Goal: Task Accomplishment & Management: Use online tool/utility

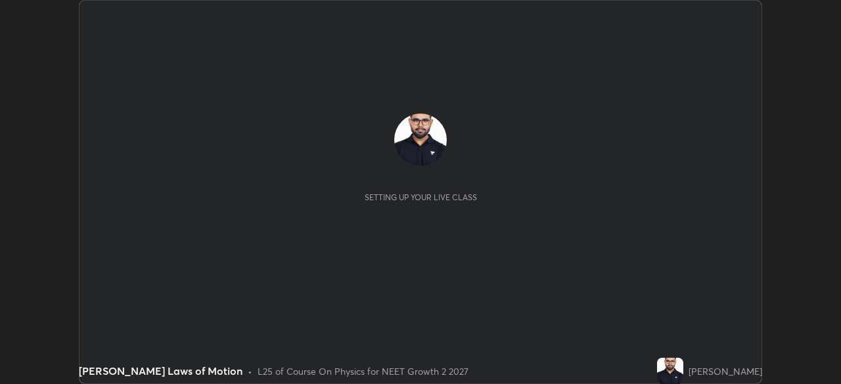
scroll to position [384, 840]
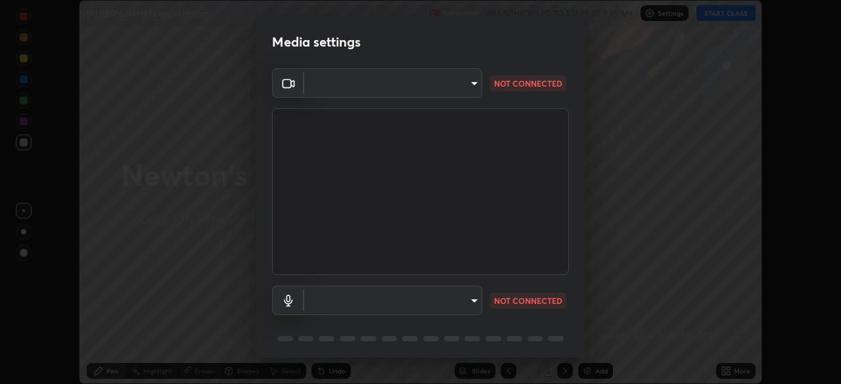
type input "f980875124209cf85bbf3f3452d6382f644449d4b80ed3042153ab235f4cb748"
type input "5fa097388a4fcdee07a10247f1d425762d8a7ac056759a89de49364f83e6b3d5"
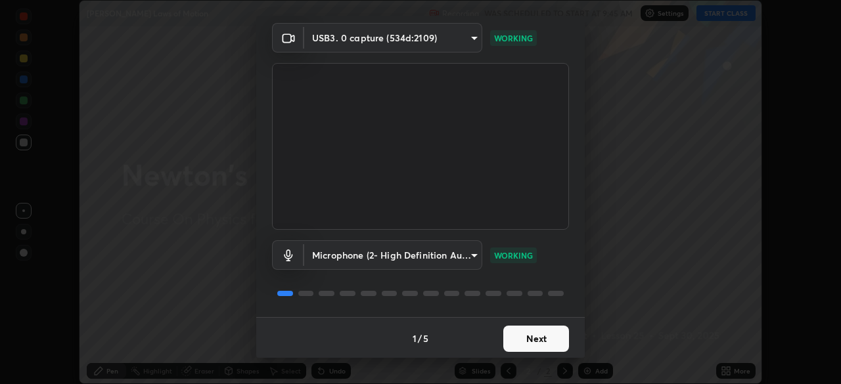
scroll to position [47, 0]
click at [520, 336] on button "Next" at bounding box center [536, 338] width 66 height 26
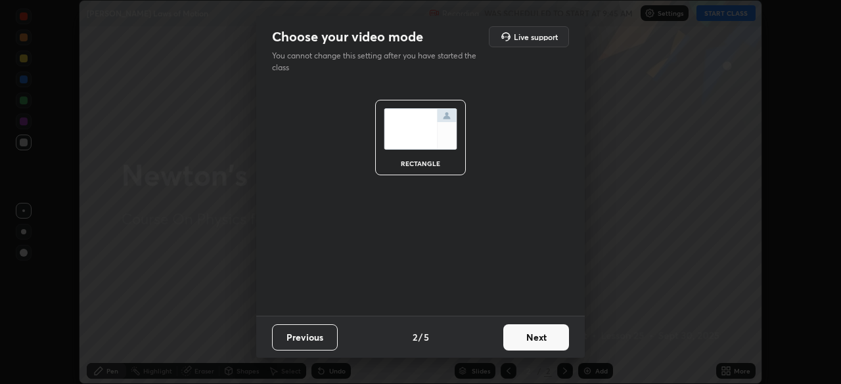
click at [522, 340] on button "Next" at bounding box center [536, 338] width 66 height 26
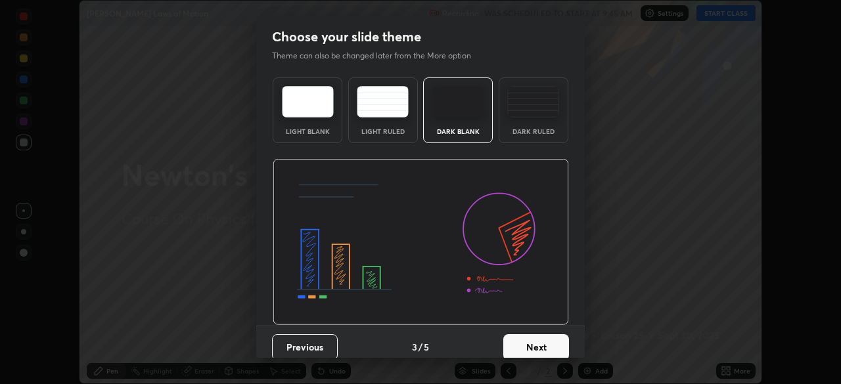
click at [524, 342] on button "Next" at bounding box center [536, 347] width 66 height 26
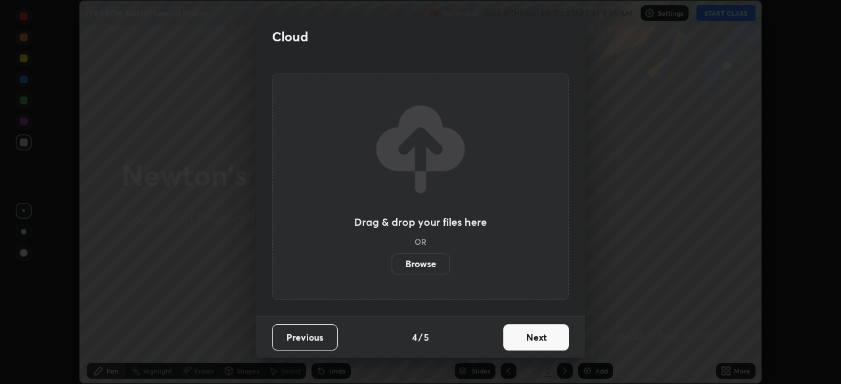
click at [522, 345] on button "Next" at bounding box center [536, 338] width 66 height 26
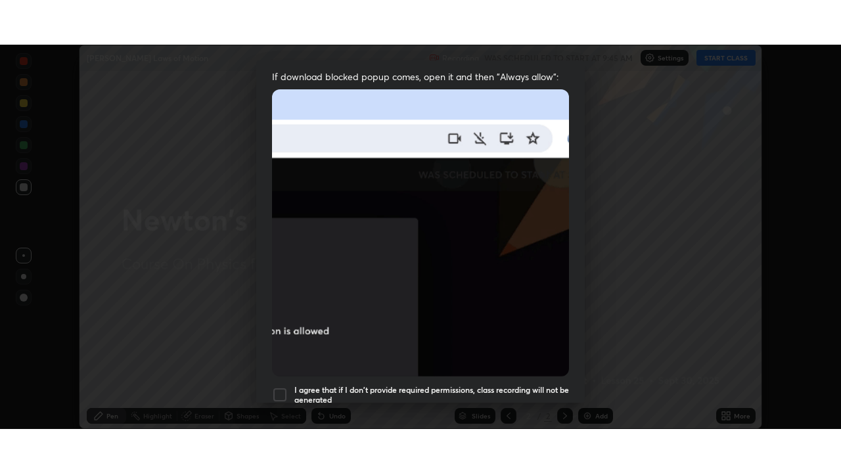
scroll to position [315, 0]
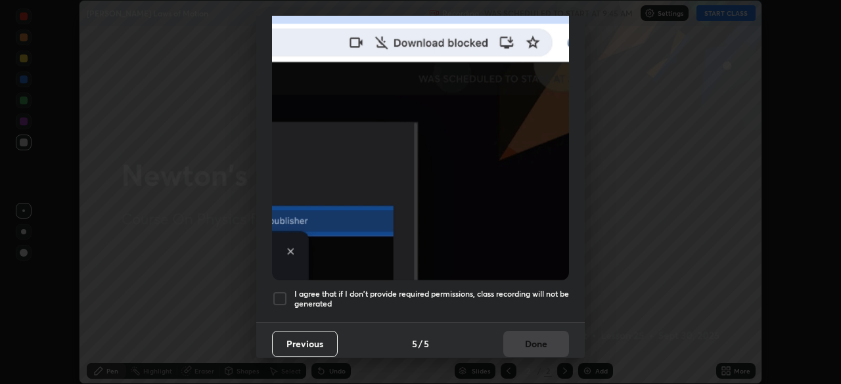
click at [284, 294] on div at bounding box center [280, 299] width 16 height 16
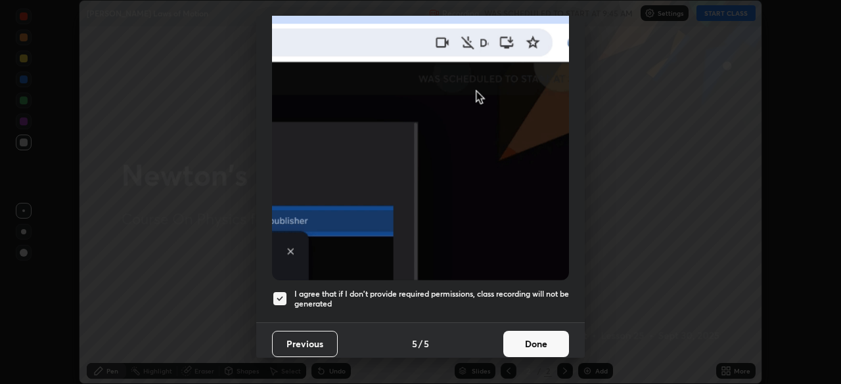
click at [522, 344] on button "Done" at bounding box center [536, 344] width 66 height 26
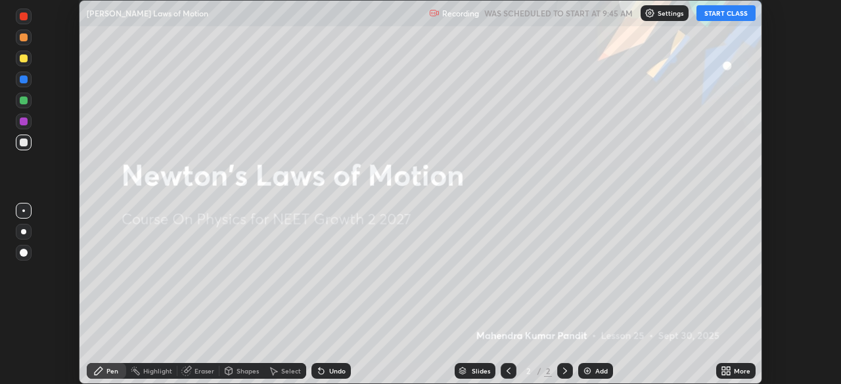
click at [718, 14] on button "START CLASS" at bounding box center [726, 13] width 59 height 16
click at [723, 375] on icon at bounding box center [723, 373] width 3 height 3
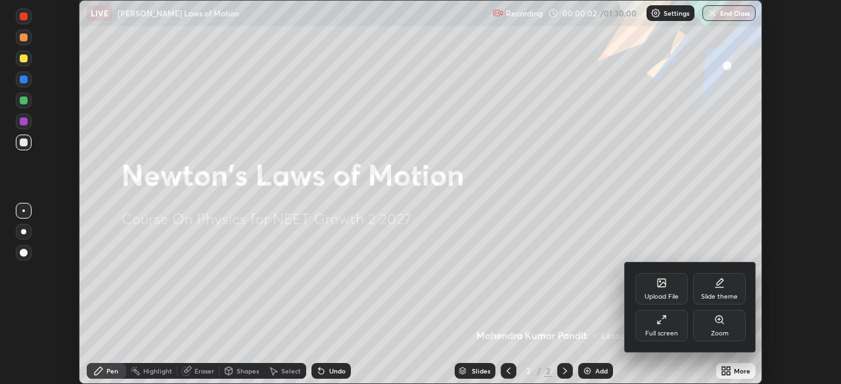
click at [653, 325] on div "Full screen" at bounding box center [661, 326] width 53 height 32
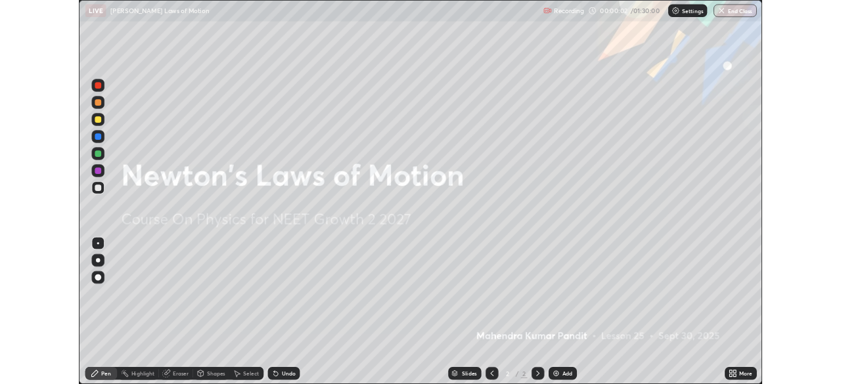
scroll to position [473, 841]
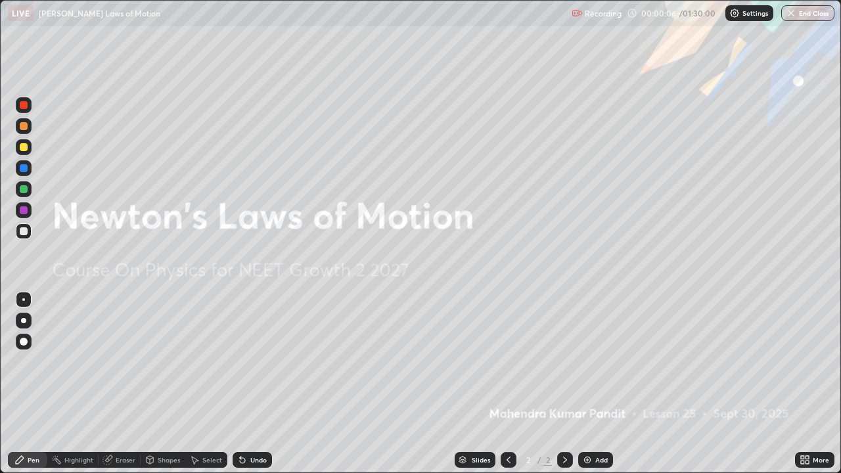
click at [585, 384] on img at bounding box center [587, 460] width 11 height 11
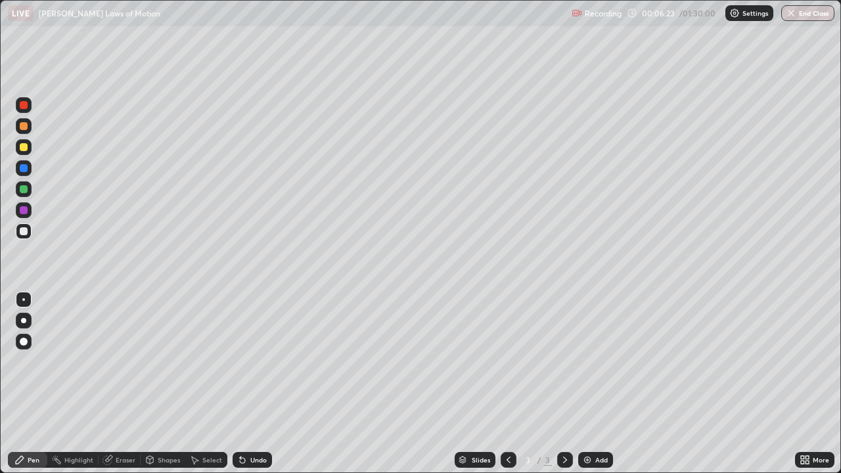
click at [129, 384] on div "Eraser" at bounding box center [126, 460] width 20 height 7
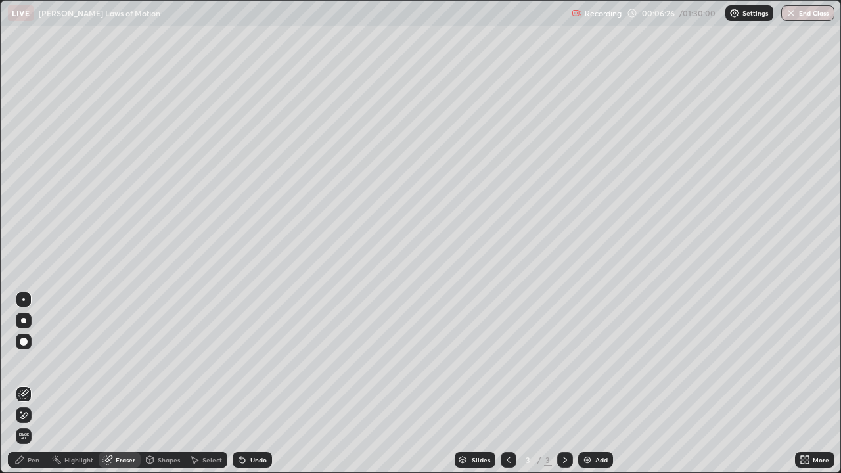
click at [41, 384] on div "Pen" at bounding box center [27, 460] width 39 height 16
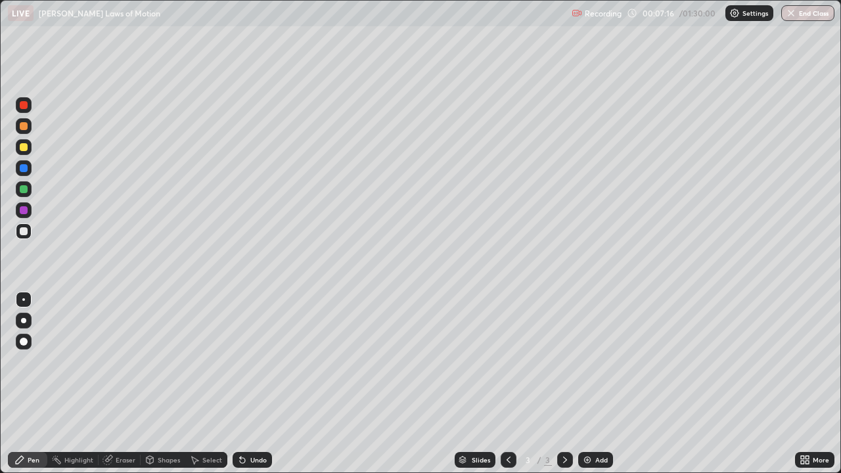
click at [118, 384] on div "Eraser" at bounding box center [126, 460] width 20 height 7
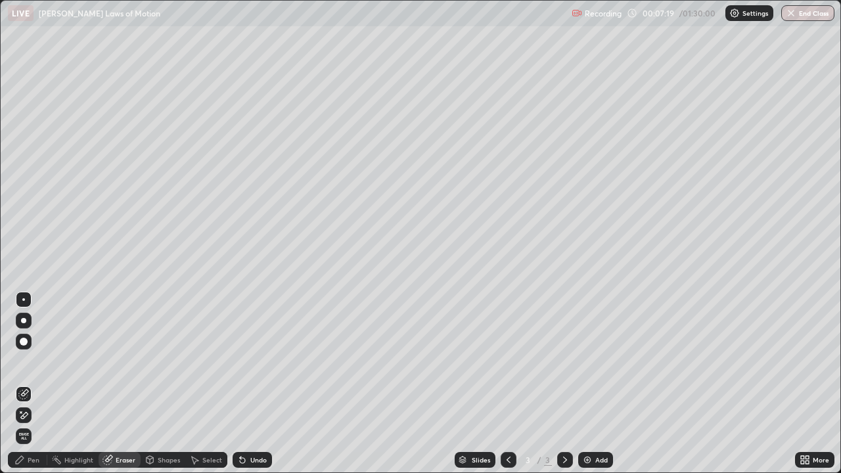
click at [42, 384] on div "Pen" at bounding box center [27, 460] width 39 height 16
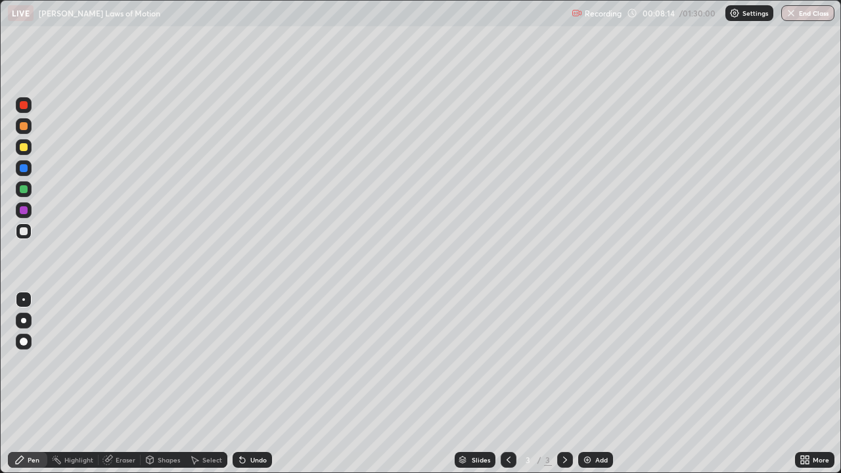
click at [22, 147] on div at bounding box center [24, 147] width 8 height 8
click at [240, 384] on icon at bounding box center [242, 460] width 5 height 5
click at [250, 384] on div "Undo" at bounding box center [258, 460] width 16 height 7
click at [21, 168] on div at bounding box center [24, 168] width 8 height 8
click at [24, 147] on div at bounding box center [24, 147] width 8 height 8
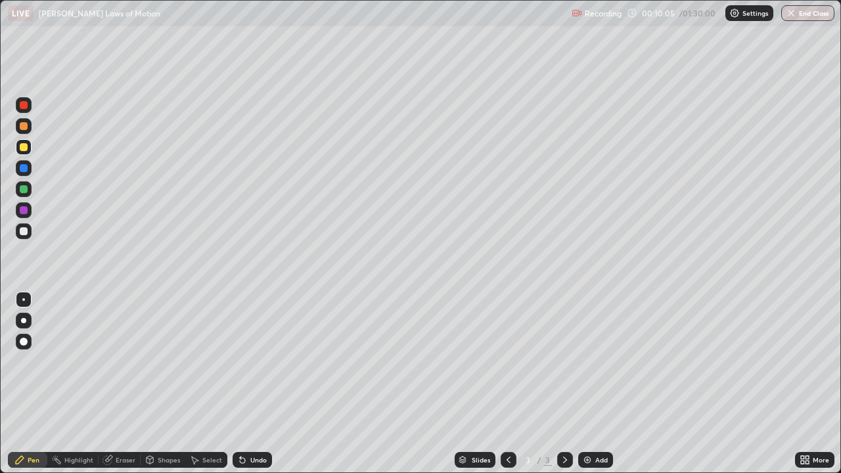
click at [243, 384] on icon at bounding box center [242, 460] width 5 height 5
click at [241, 384] on icon at bounding box center [242, 460] width 5 height 5
click at [244, 384] on div "Undo" at bounding box center [252, 460] width 39 height 16
click at [250, 384] on div "Undo" at bounding box center [258, 460] width 16 height 7
click at [25, 168] on div at bounding box center [24, 168] width 8 height 8
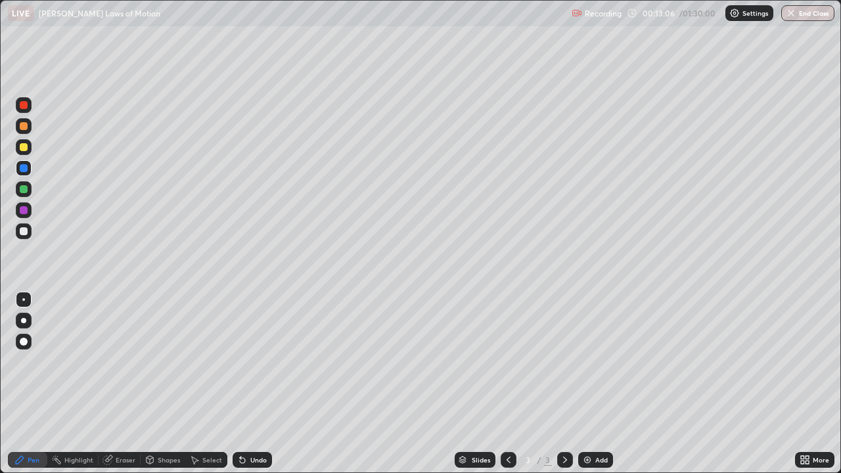
click at [127, 384] on div "Eraser" at bounding box center [126, 460] width 20 height 7
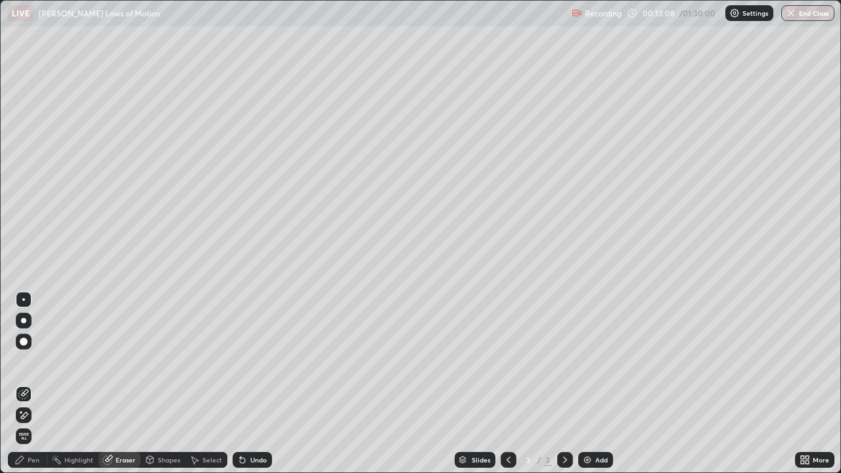
click at [35, 384] on div "Pen" at bounding box center [34, 460] width 12 height 7
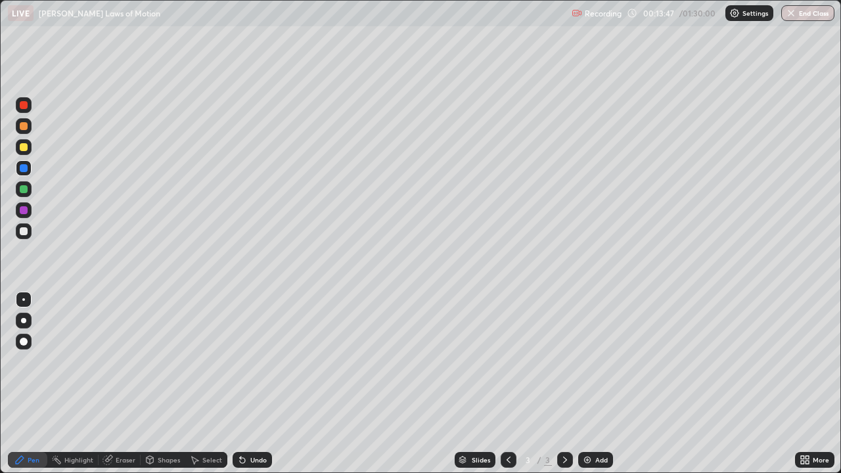
click at [26, 235] on div at bounding box center [24, 231] width 16 height 16
click at [23, 190] on div at bounding box center [24, 189] width 8 height 8
click at [24, 213] on div at bounding box center [24, 210] width 8 height 8
click at [24, 190] on div at bounding box center [24, 189] width 8 height 8
click at [260, 384] on div "Undo" at bounding box center [258, 460] width 16 height 7
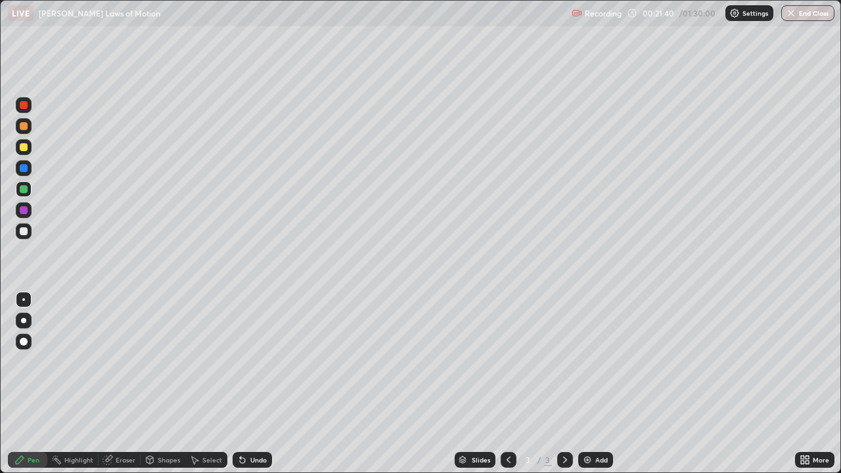
click at [257, 384] on div "Undo" at bounding box center [258, 460] width 16 height 7
click at [116, 384] on div "Eraser" at bounding box center [120, 460] width 42 height 16
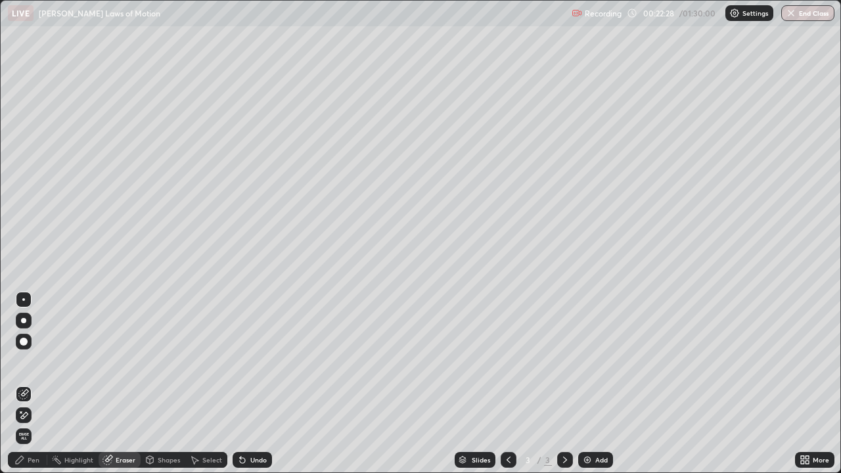
click at [29, 384] on div "Pen" at bounding box center [27, 460] width 39 height 16
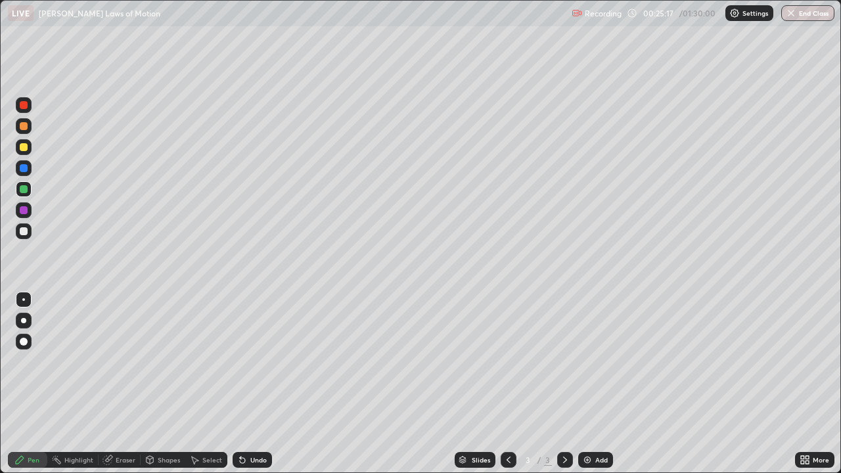
click at [583, 384] on img at bounding box center [587, 460] width 11 height 11
click at [507, 384] on icon at bounding box center [508, 460] width 11 height 11
click at [563, 384] on icon at bounding box center [565, 460] width 11 height 11
click at [22, 168] on div at bounding box center [24, 168] width 8 height 8
click at [24, 209] on div at bounding box center [24, 210] width 8 height 8
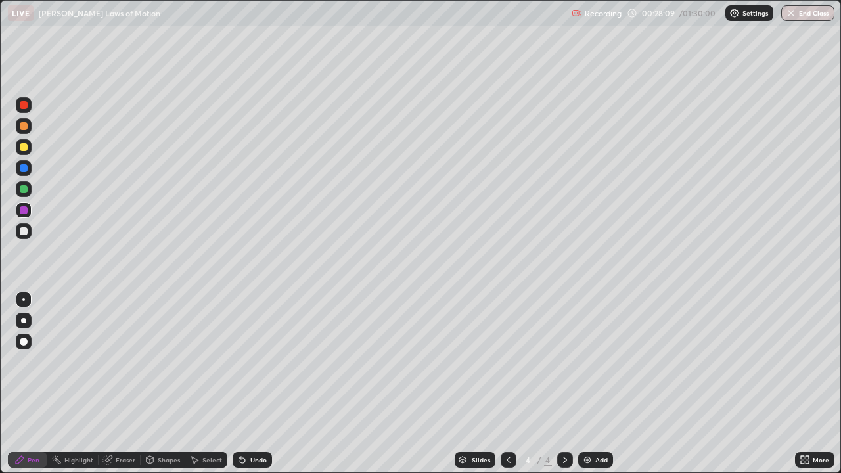
click at [22, 189] on div at bounding box center [24, 189] width 8 height 8
click at [24, 210] on div at bounding box center [24, 210] width 8 height 8
click at [198, 384] on icon at bounding box center [194, 460] width 11 height 11
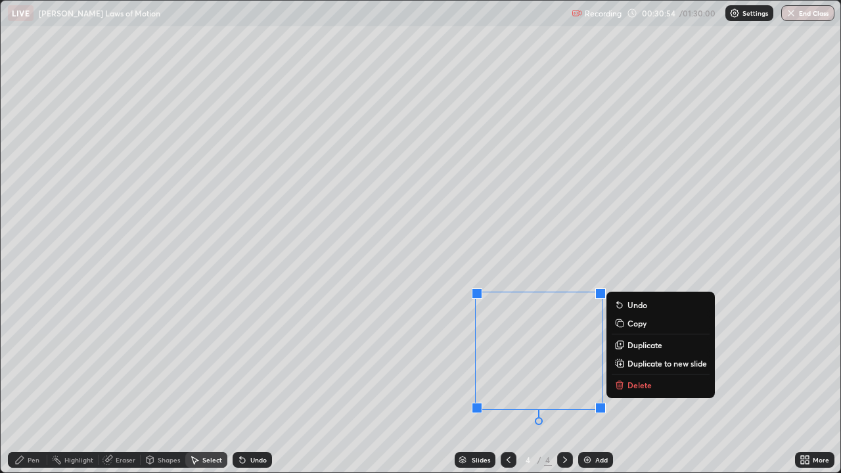
click at [116, 384] on div "Eraser" at bounding box center [126, 460] width 20 height 7
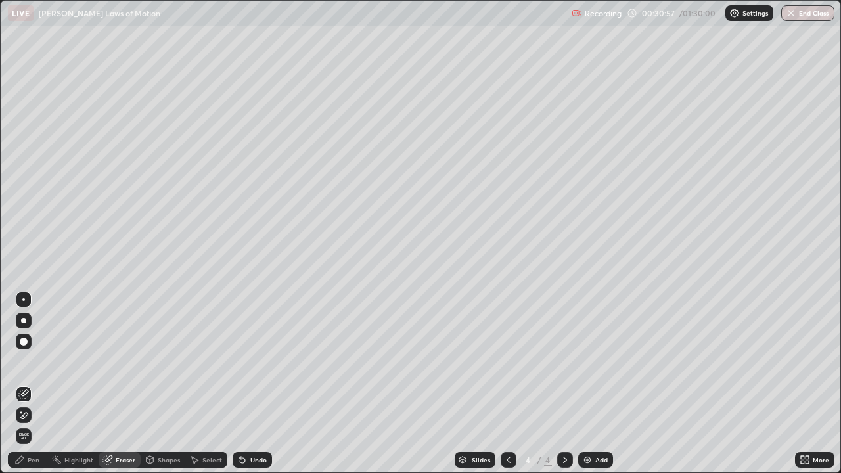
click at [34, 384] on div "Pen" at bounding box center [34, 460] width 12 height 7
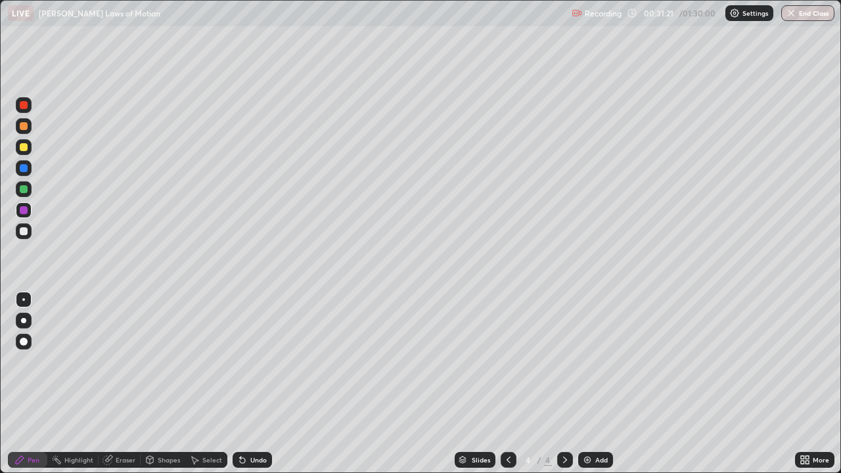
click at [128, 384] on div "Eraser" at bounding box center [126, 460] width 20 height 7
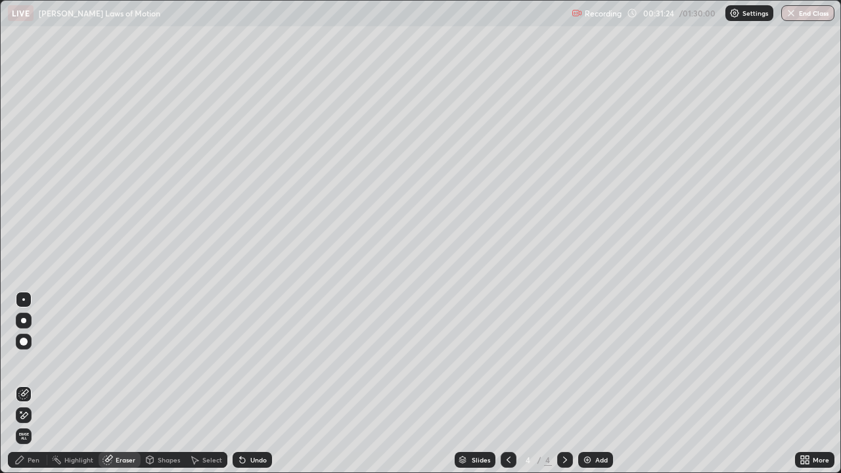
click at [39, 384] on div "Pen" at bounding box center [34, 460] width 12 height 7
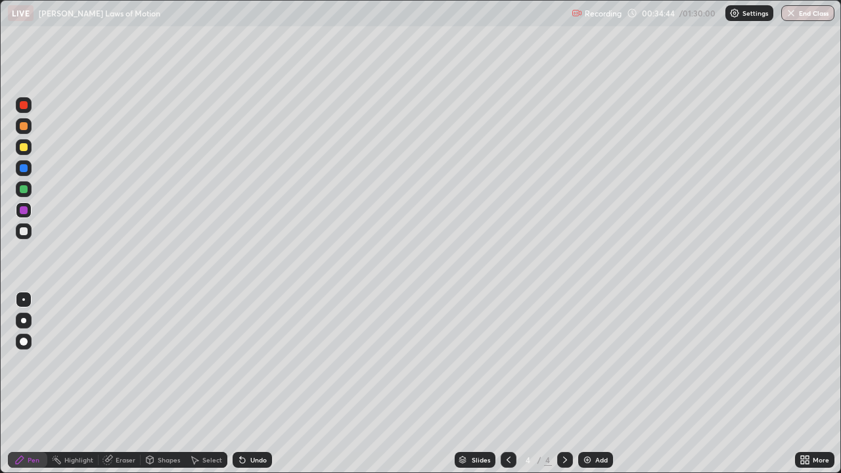
click at [22, 145] on div at bounding box center [24, 147] width 8 height 8
click at [24, 168] on div at bounding box center [24, 168] width 8 height 8
click at [24, 149] on div at bounding box center [24, 147] width 8 height 8
click at [240, 384] on icon at bounding box center [242, 460] width 5 height 5
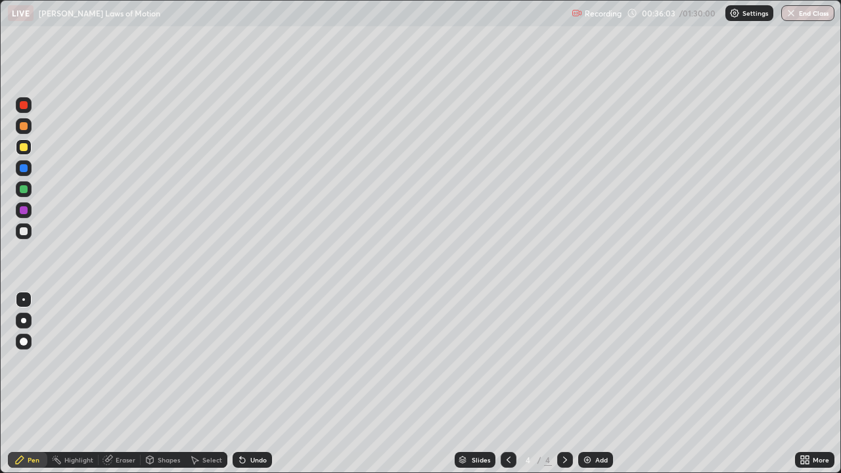
click at [23, 188] on div at bounding box center [24, 189] width 8 height 8
click at [240, 384] on icon at bounding box center [242, 460] width 5 height 5
click at [200, 384] on div "Select" at bounding box center [206, 460] width 42 height 16
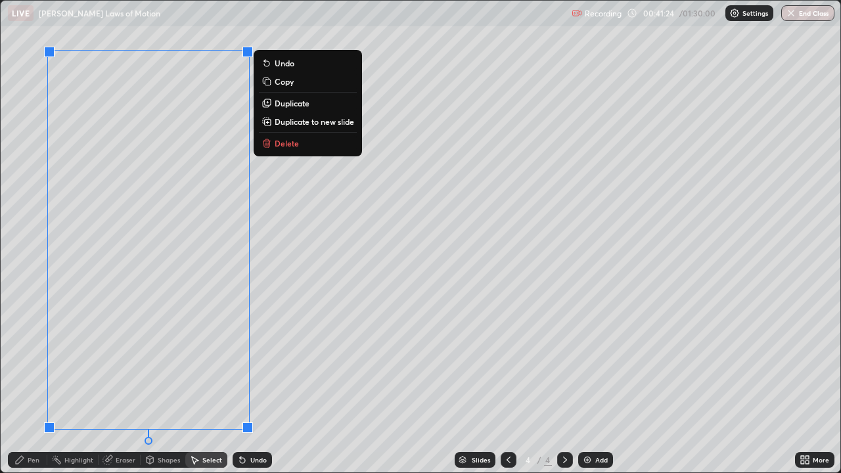
click at [286, 126] on p "Duplicate to new slide" at bounding box center [315, 121] width 80 height 11
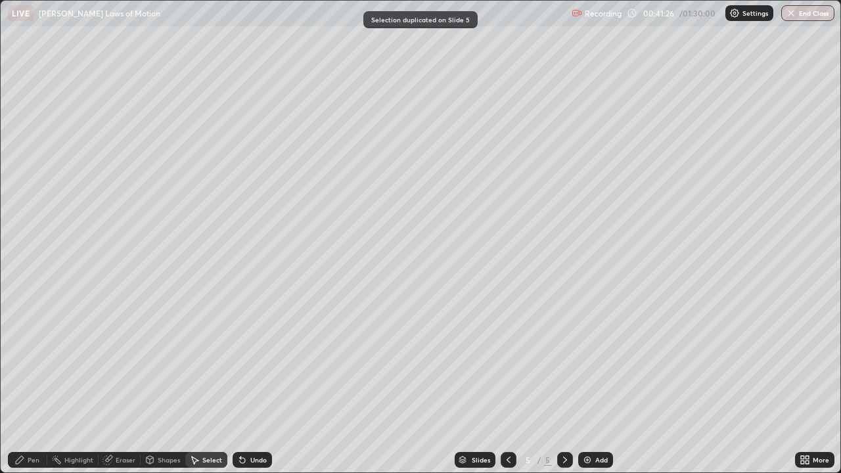
click at [114, 384] on div "Eraser" at bounding box center [120, 460] width 42 height 16
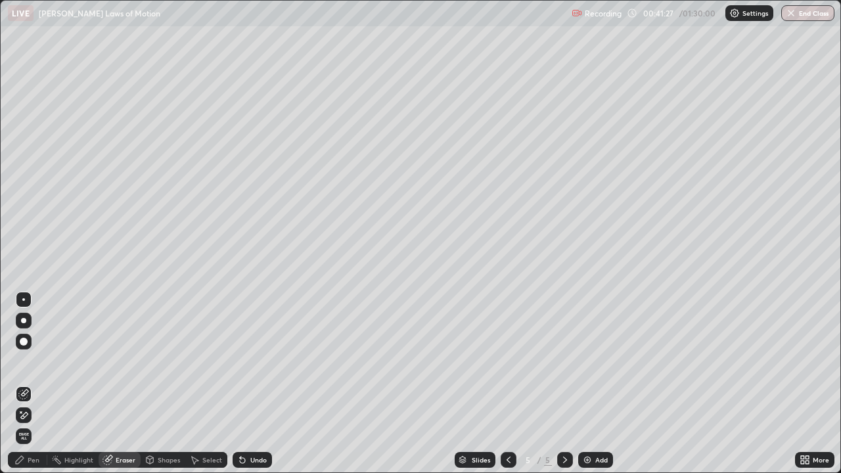
click at [118, 384] on div "Eraser" at bounding box center [126, 460] width 20 height 7
click at [27, 384] on icon at bounding box center [23, 415] width 11 height 11
click at [30, 384] on div "Pen" at bounding box center [34, 460] width 12 height 7
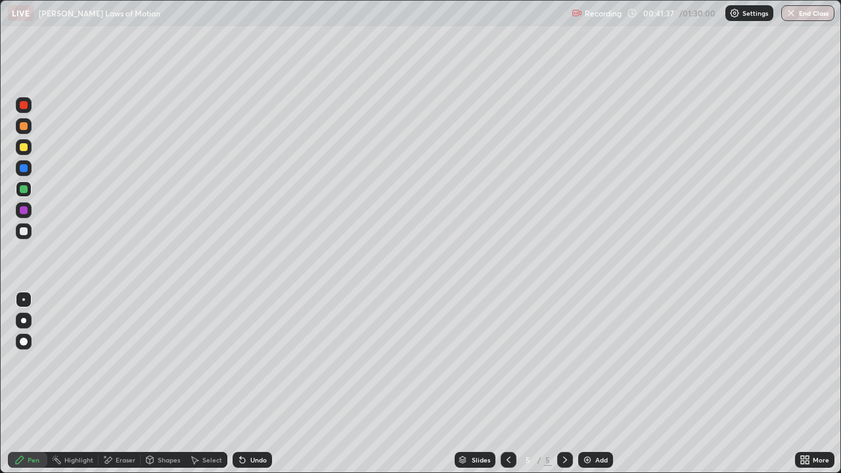
click at [23, 232] on div at bounding box center [24, 231] width 8 height 8
click at [250, 384] on div "Undo" at bounding box center [258, 460] width 16 height 7
click at [258, 384] on div "Undo" at bounding box center [252, 460] width 39 height 16
click at [24, 190] on div at bounding box center [24, 189] width 8 height 8
click at [254, 384] on div "Undo" at bounding box center [258, 460] width 16 height 7
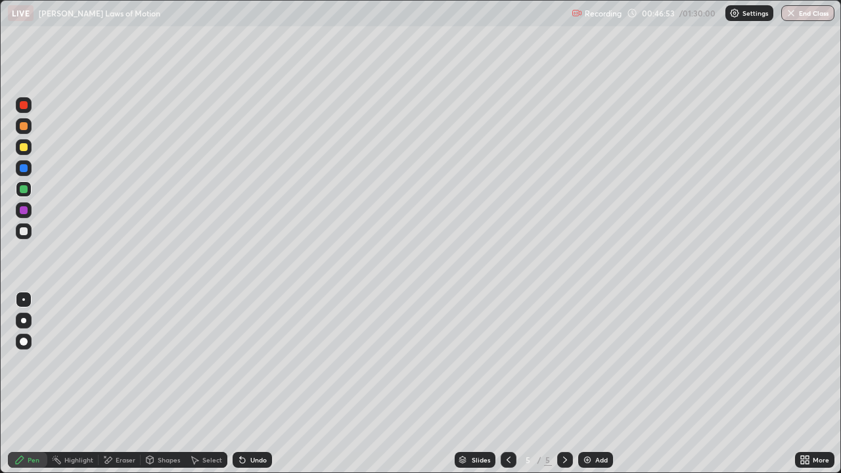
click at [250, 384] on div "Undo" at bounding box center [258, 460] width 16 height 7
click at [241, 384] on icon at bounding box center [242, 460] width 5 height 5
click at [127, 384] on div "Eraser" at bounding box center [126, 460] width 20 height 7
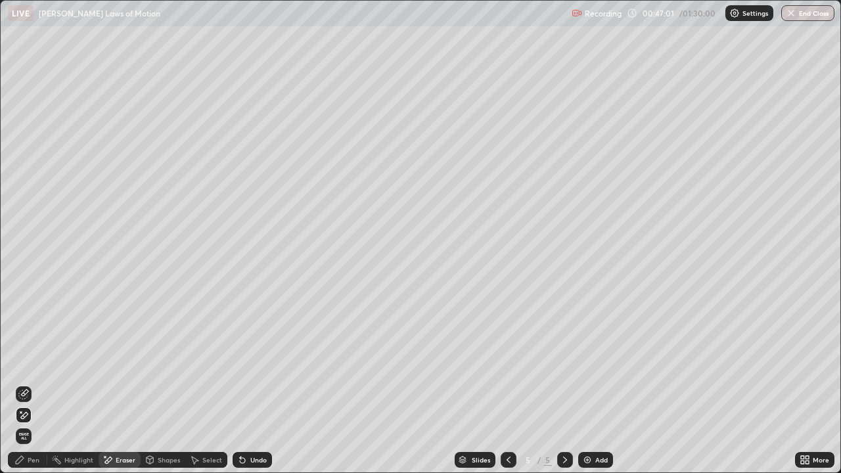
click at [34, 384] on div "Pen" at bounding box center [34, 460] width 12 height 7
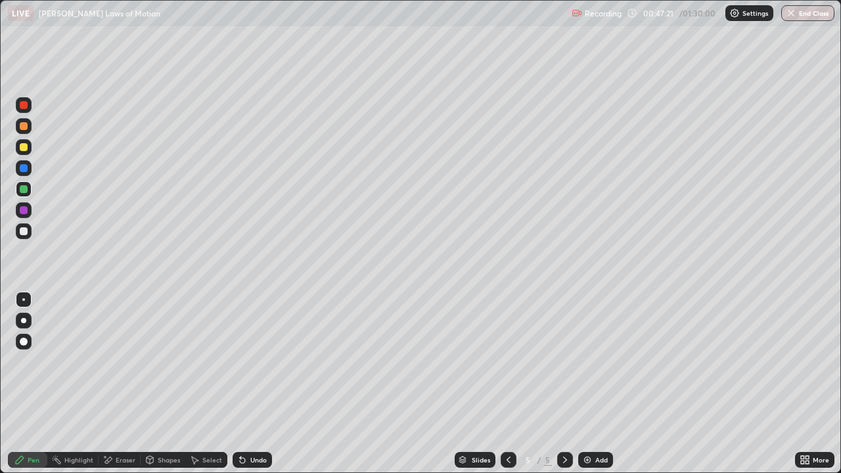
click at [25, 149] on div at bounding box center [24, 147] width 8 height 8
click at [117, 384] on div "Eraser" at bounding box center [126, 460] width 20 height 7
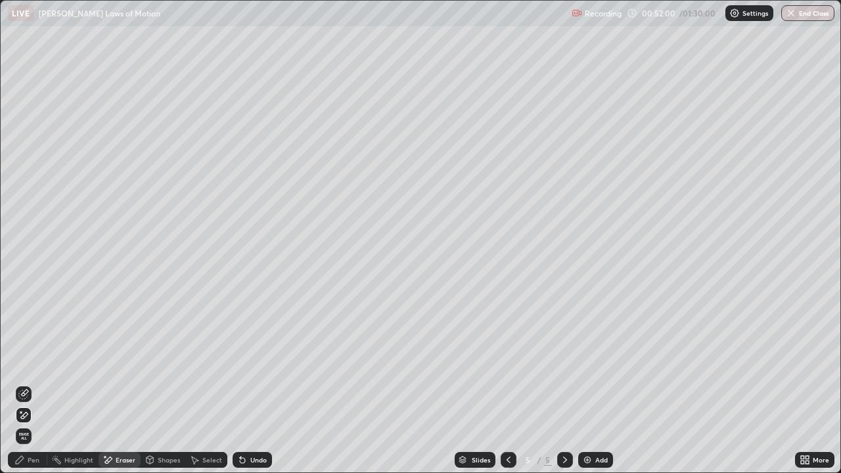
click at [33, 384] on div "Pen" at bounding box center [34, 460] width 12 height 7
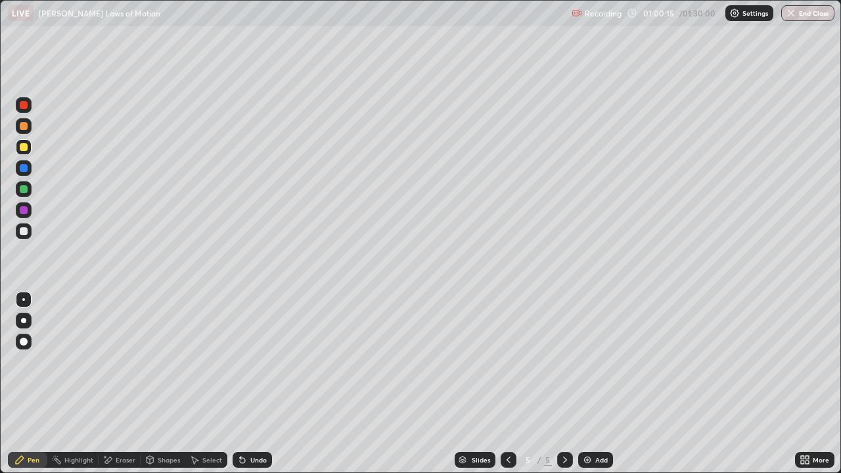
click at [586, 384] on img at bounding box center [587, 460] width 11 height 11
click at [124, 384] on div "Eraser" at bounding box center [126, 460] width 20 height 7
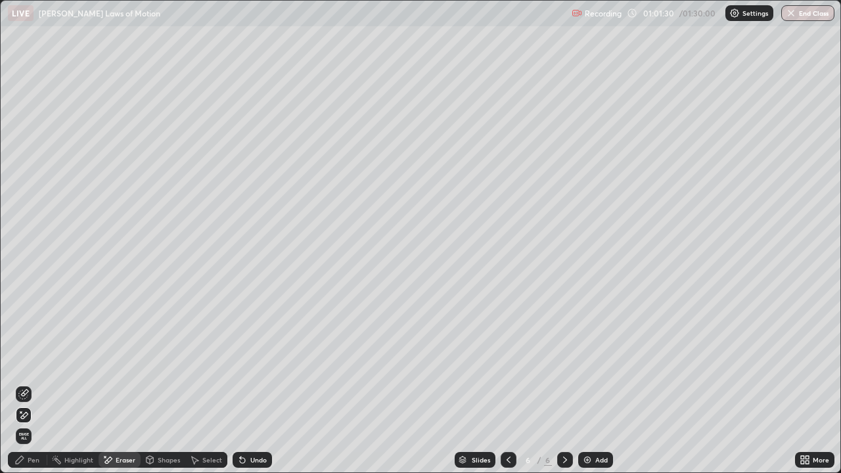
click at [32, 384] on div "Pen" at bounding box center [34, 460] width 12 height 7
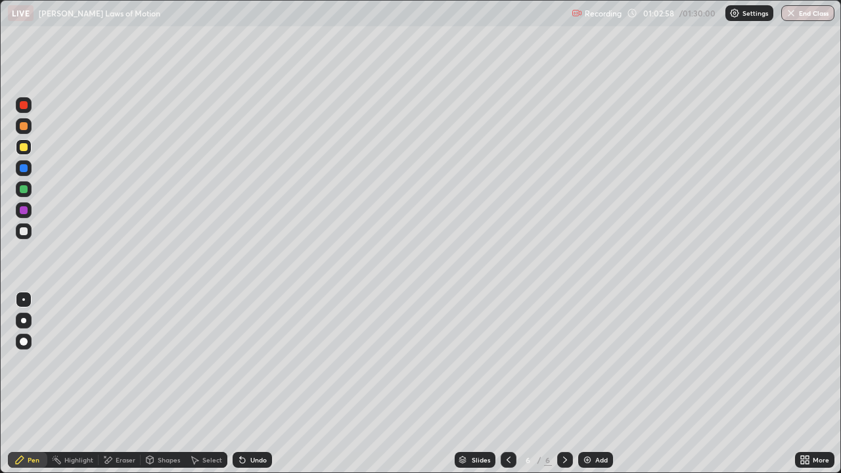
click at [250, 384] on div "Undo" at bounding box center [258, 460] width 16 height 7
click at [260, 384] on div "Undo" at bounding box center [258, 460] width 16 height 7
click at [251, 384] on div "Undo" at bounding box center [258, 460] width 16 height 7
click at [250, 384] on div "Undo" at bounding box center [252, 460] width 39 height 16
click at [25, 150] on div at bounding box center [24, 147] width 8 height 8
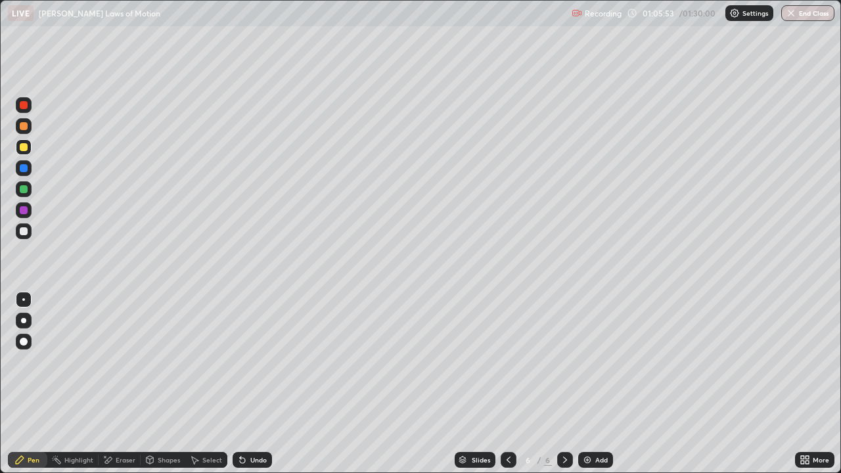
click at [25, 168] on div at bounding box center [24, 168] width 8 height 8
click at [24, 190] on div at bounding box center [24, 189] width 8 height 8
click at [241, 384] on icon at bounding box center [242, 460] width 5 height 5
click at [806, 384] on icon at bounding box center [807, 457] width 3 height 3
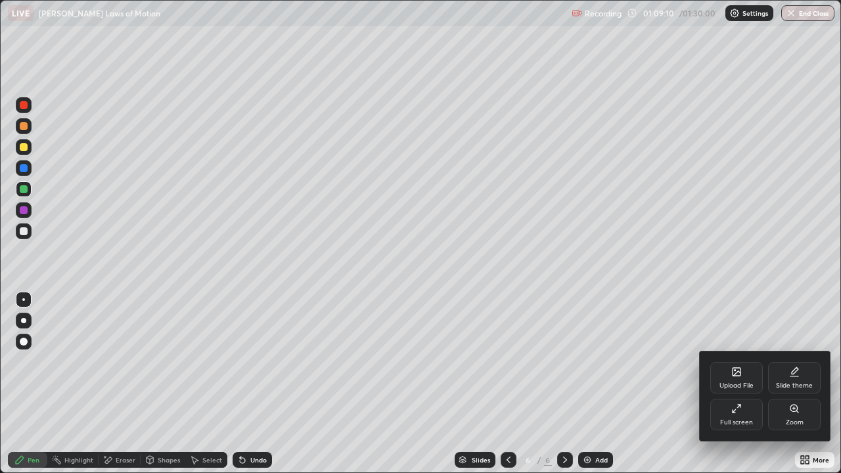
click at [729, 384] on div "Full screen" at bounding box center [736, 415] width 53 height 32
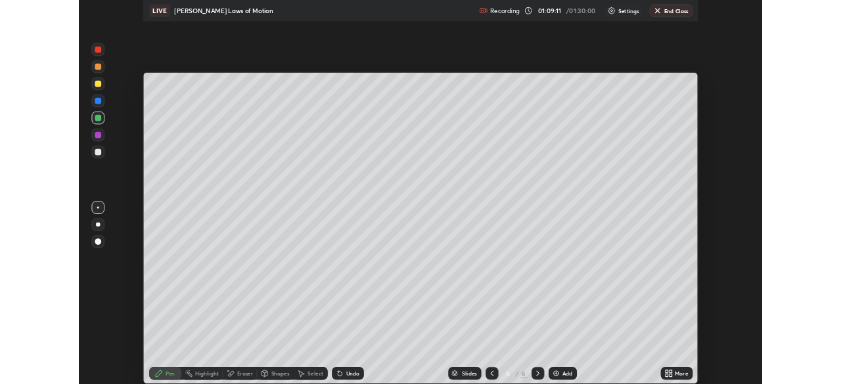
scroll to position [65329, 64872]
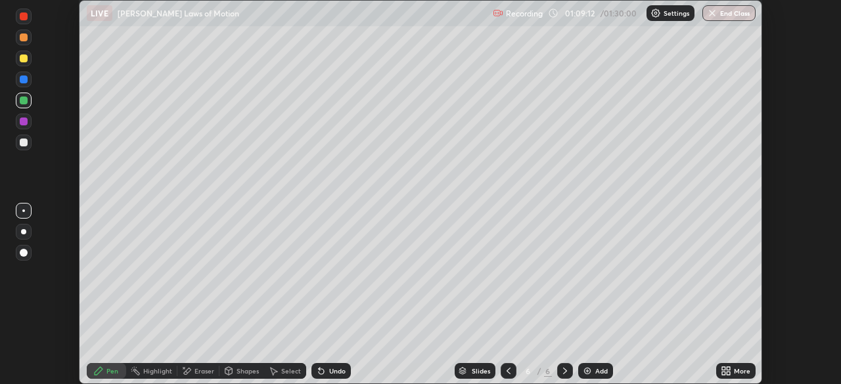
click at [792, 38] on div "Setting up your live class" at bounding box center [420, 192] width 841 height 384
click at [727, 14] on button "End Class" at bounding box center [728, 13] width 53 height 16
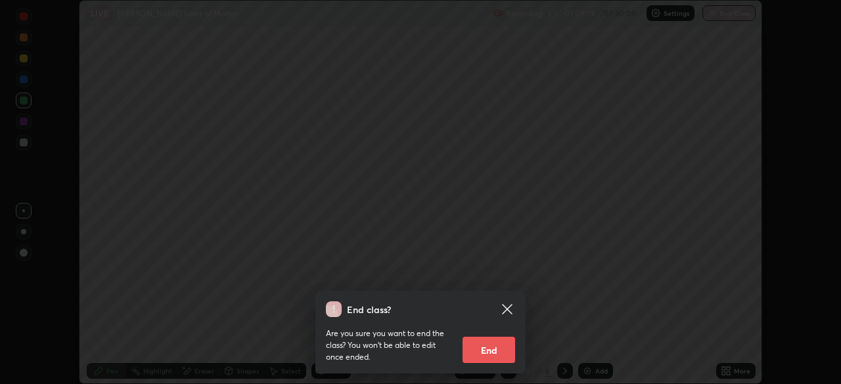
click at [488, 360] on button "End" at bounding box center [489, 350] width 53 height 26
